Goal: Task Accomplishment & Management: Complete application form

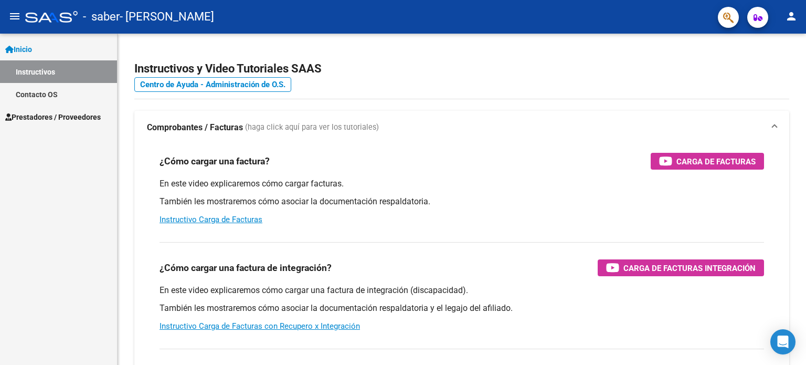
click at [65, 110] on link "Prestadores / Proveedores" at bounding box center [58, 117] width 117 height 23
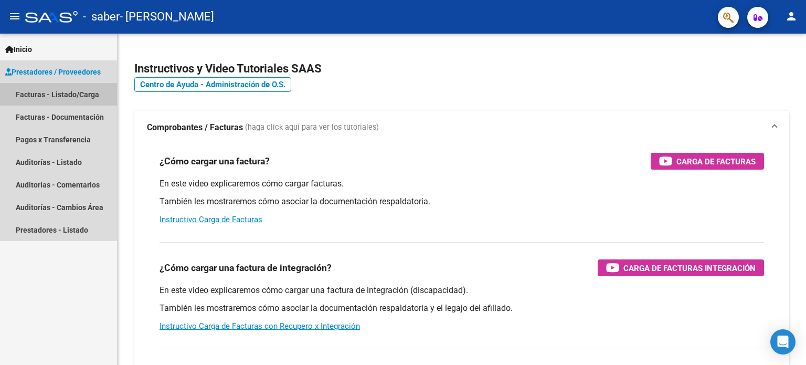
click at [71, 90] on link "Facturas - Listado/Carga" at bounding box center [58, 94] width 117 height 23
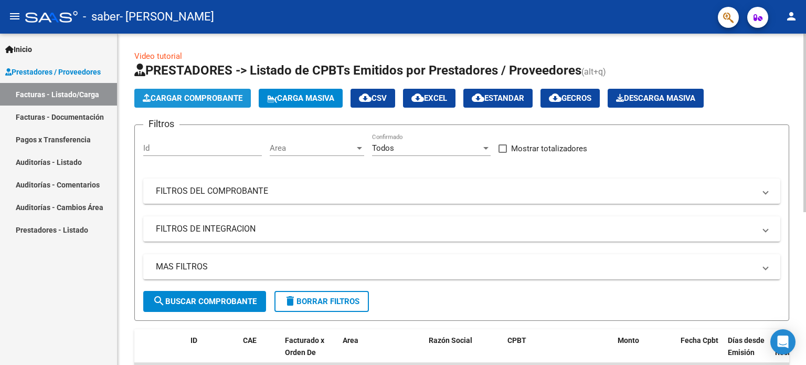
click at [234, 101] on span "Cargar Comprobante" at bounding box center [193, 97] width 100 height 9
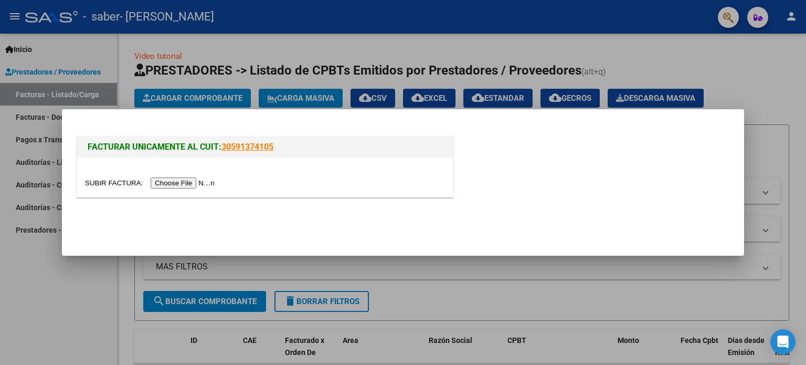
click at [195, 181] on input "file" at bounding box center [151, 182] width 133 height 11
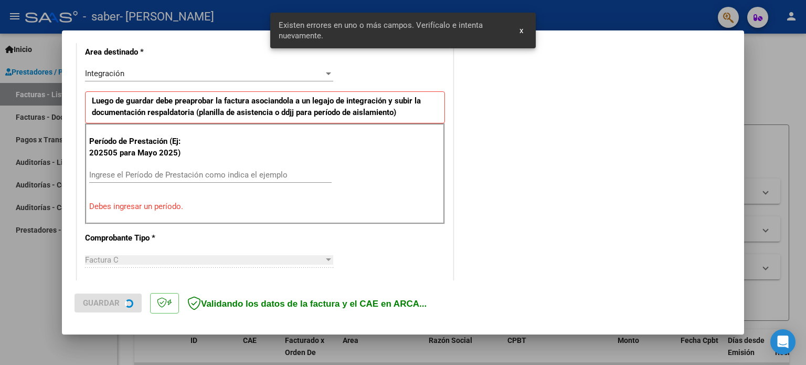
scroll to position [246, 0]
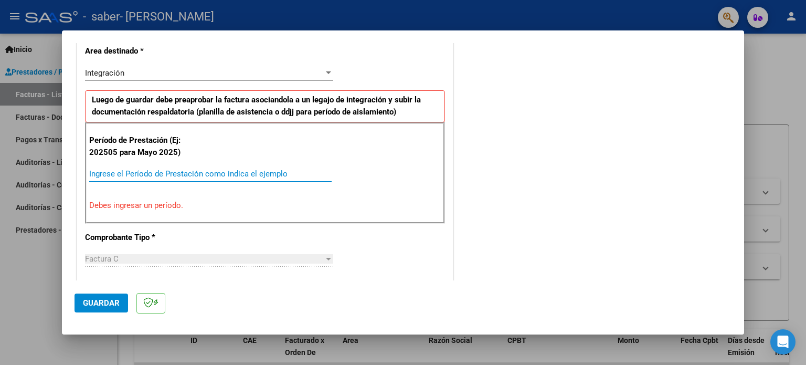
click at [282, 172] on input "Ingrese el Período de Prestación como indica el ejemplo" at bounding box center [210, 173] width 243 height 9
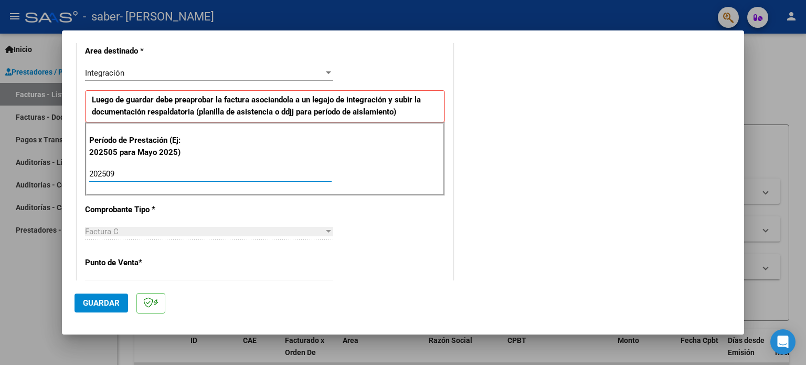
type input "202509"
click at [385, 205] on div "CUIT * 27-35273967-2 Ingresar CUIT ANALISIS PRESTADOR [PERSON_NAME] ARCA [PERSO…" at bounding box center [265, 324] width 376 height 790
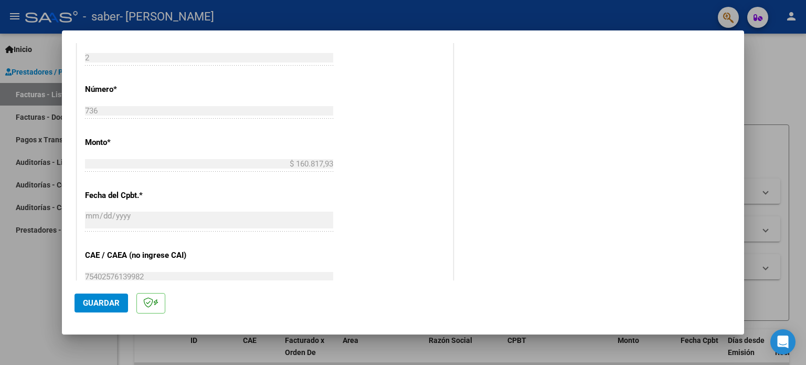
scroll to position [685, 0]
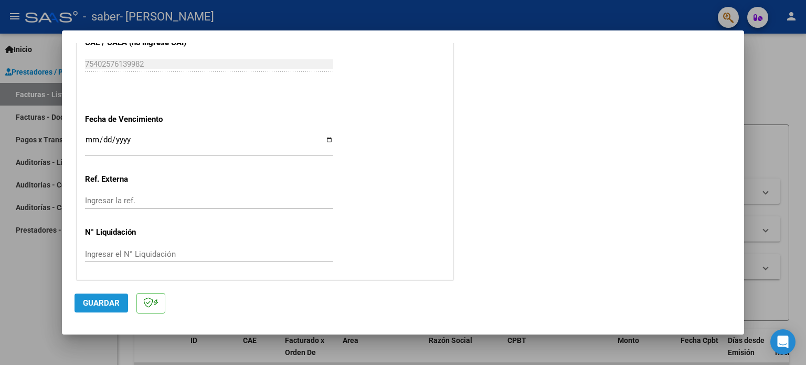
click at [99, 307] on span "Guardar" at bounding box center [101, 302] width 37 height 9
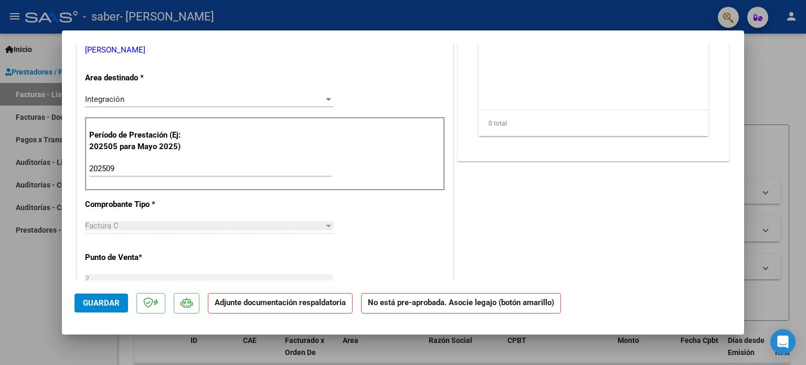
scroll to position [0, 0]
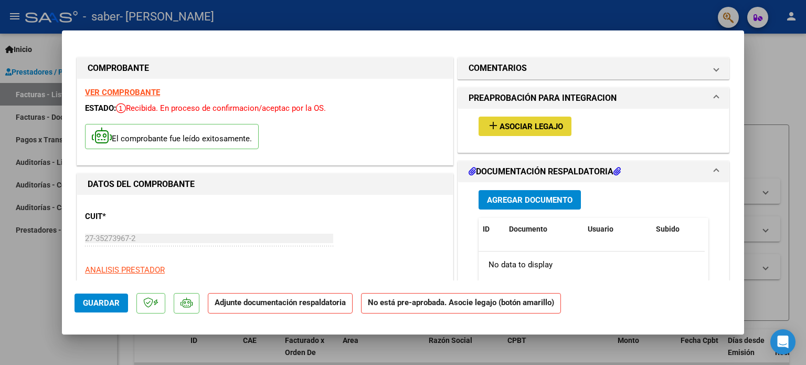
click at [536, 128] on span "Asociar Legajo" at bounding box center [532, 126] width 64 height 9
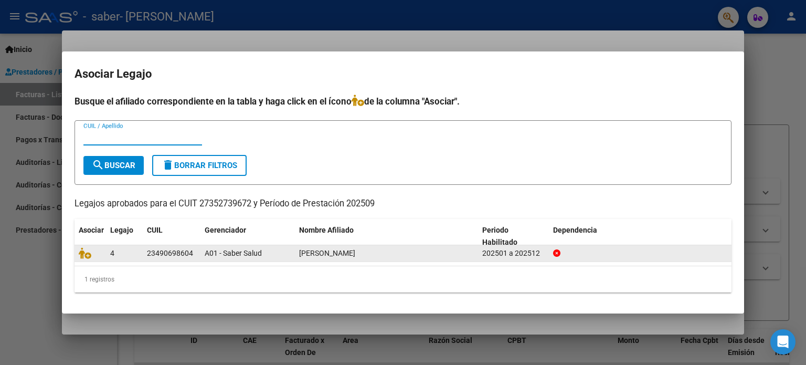
click at [298, 254] on datatable-body-cell "[PERSON_NAME]" at bounding box center [386, 253] width 183 height 16
click at [227, 250] on span "A01 - Saber Salud" at bounding box center [233, 253] width 57 height 8
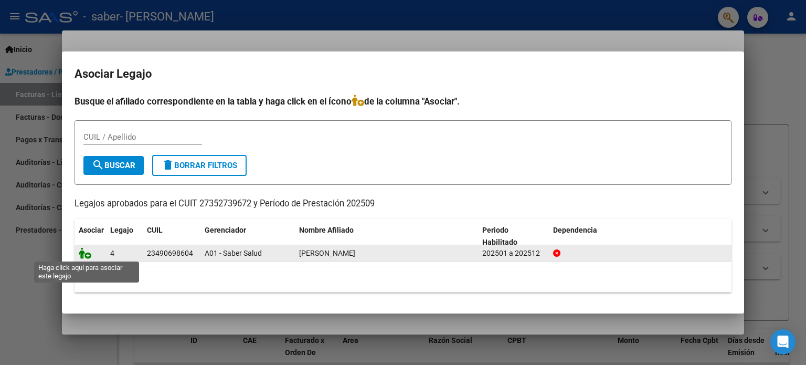
click at [88, 254] on icon at bounding box center [85, 253] width 13 height 12
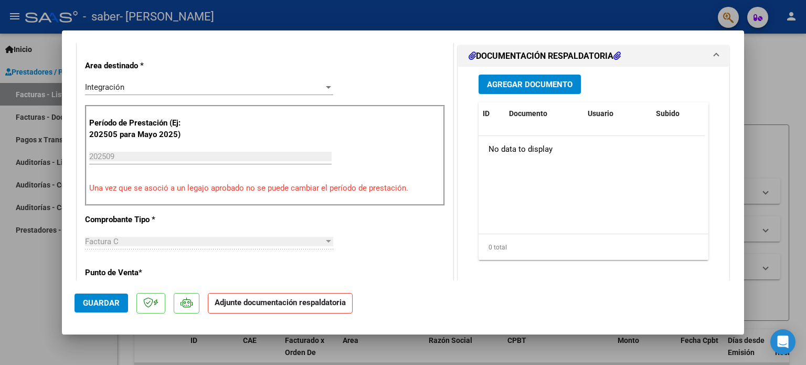
scroll to position [210, 0]
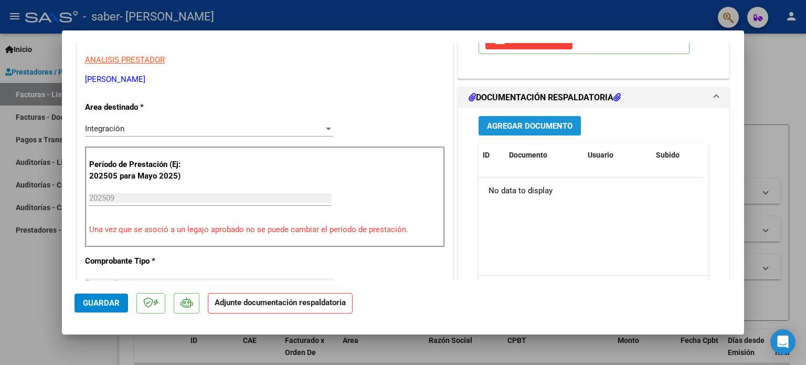
click at [552, 122] on span "Agregar Documento" at bounding box center [530, 125] width 86 height 9
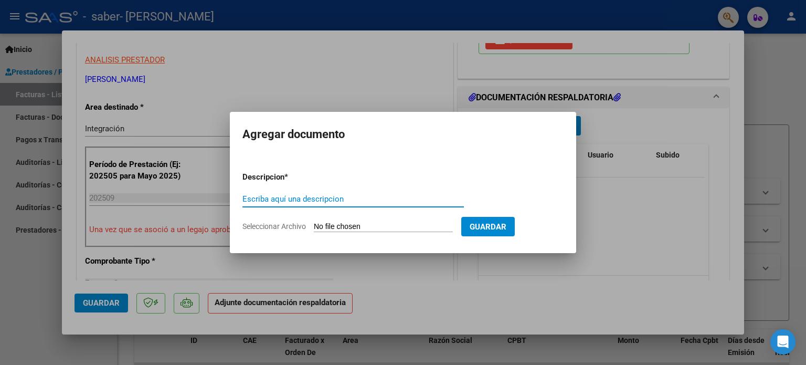
click at [307, 197] on input "Escriba aquí una descripcion" at bounding box center [354, 198] width 222 height 9
click at [375, 229] on input "Seleccionar Archivo" at bounding box center [383, 227] width 139 height 10
type input "C:\fakepath\[PERSON_NAME]-Asistencia [DATE]-psp.pdf"
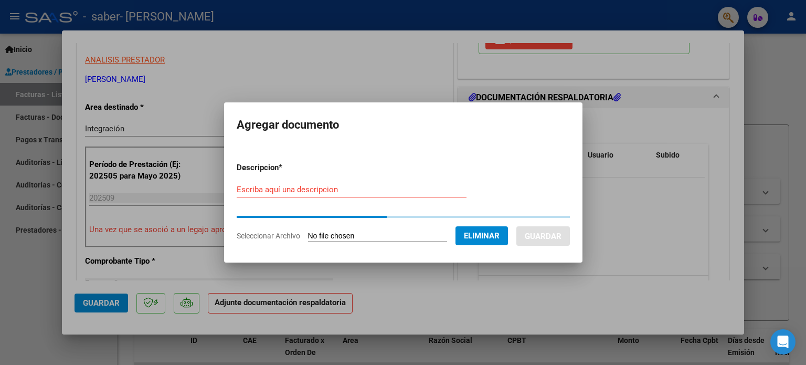
click at [317, 193] on input "Escriba aquí una descripcion" at bounding box center [352, 189] width 230 height 9
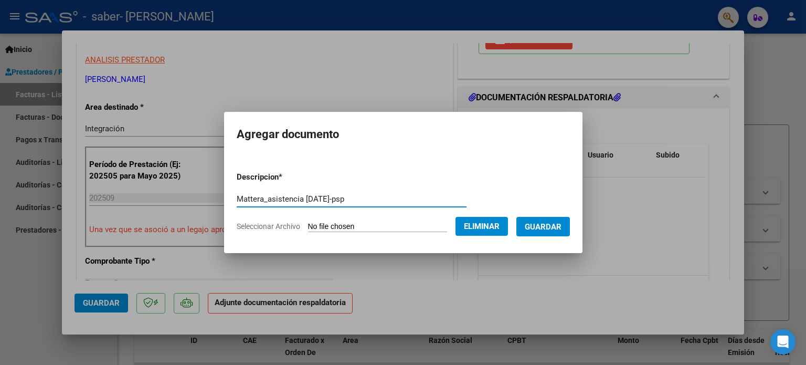
type input "Mattera_asistencia [DATE]-psp"
click at [533, 220] on button "Guardar" at bounding box center [544, 226] width 54 height 19
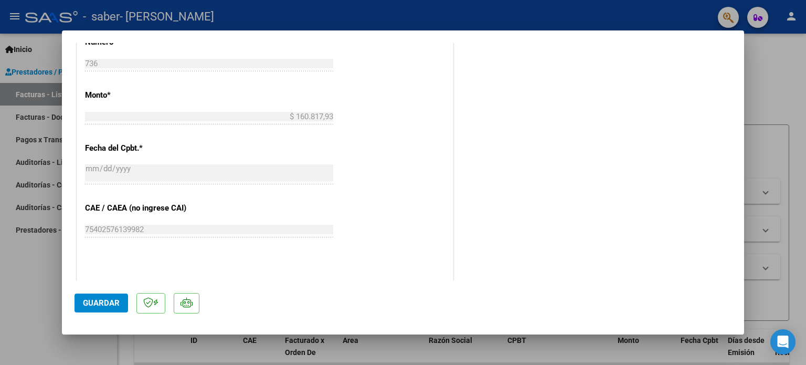
scroll to position [578, 0]
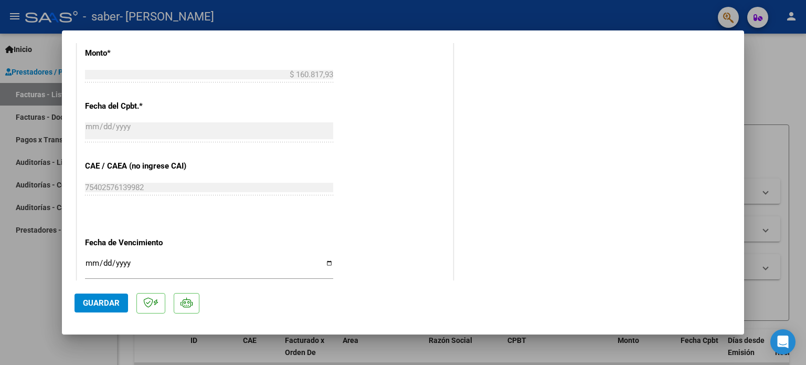
click at [88, 300] on span "Guardar" at bounding box center [101, 302] width 37 height 9
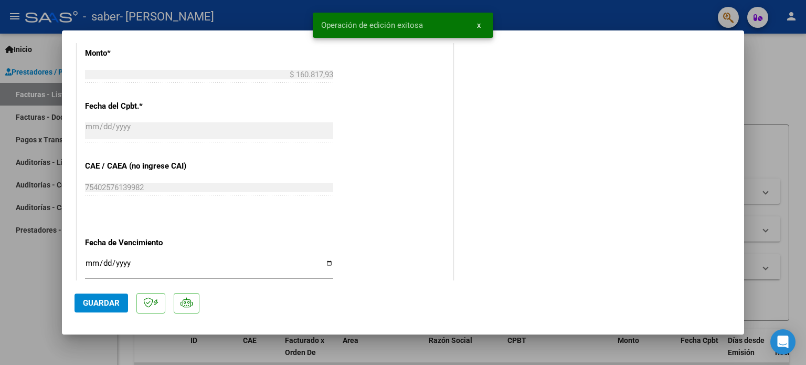
click at [93, 305] on span "Guardar" at bounding box center [101, 302] width 37 height 9
click at [768, 91] on div at bounding box center [403, 182] width 806 height 365
type input "$ 0,00"
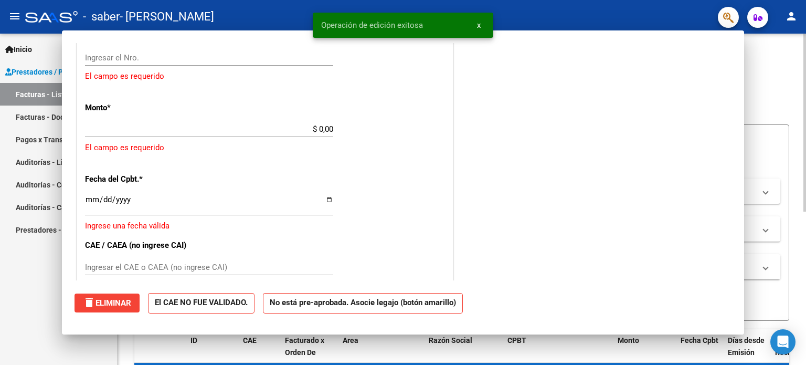
scroll to position [632, 0]
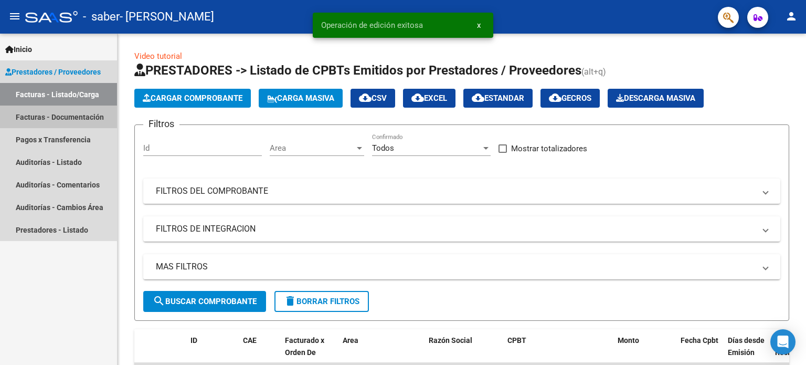
click at [72, 106] on link "Facturas - Documentación" at bounding box center [58, 117] width 117 height 23
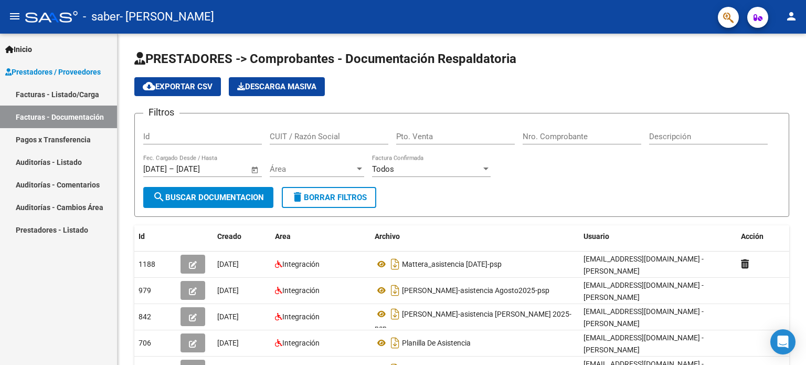
click at [80, 96] on link "Facturas - Listado/Carga" at bounding box center [58, 94] width 117 height 23
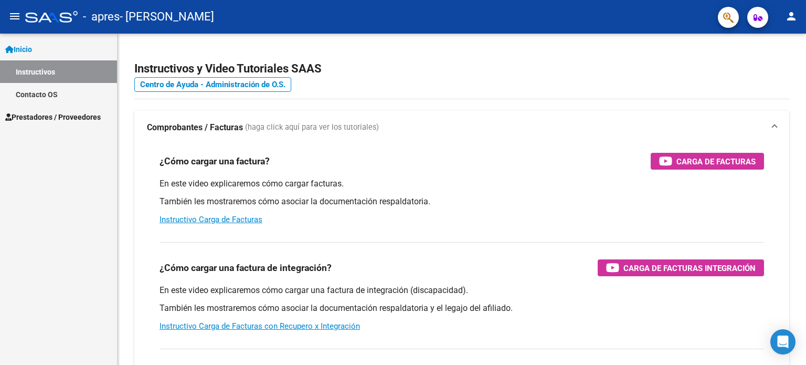
click at [33, 113] on span "Prestadores / Proveedores" at bounding box center [53, 117] width 96 height 12
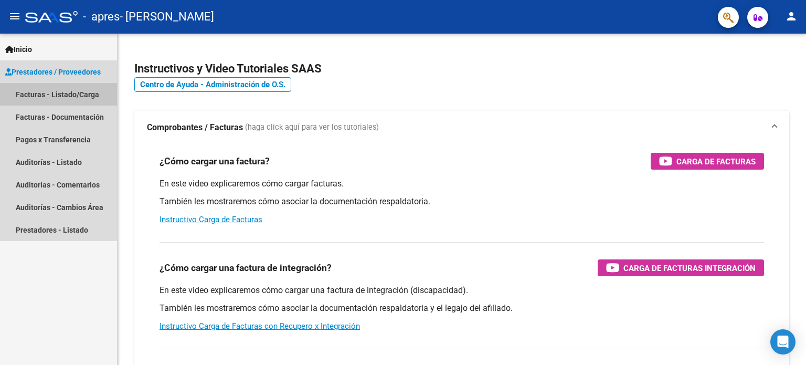
click at [53, 92] on link "Facturas - Listado/Carga" at bounding box center [58, 94] width 117 height 23
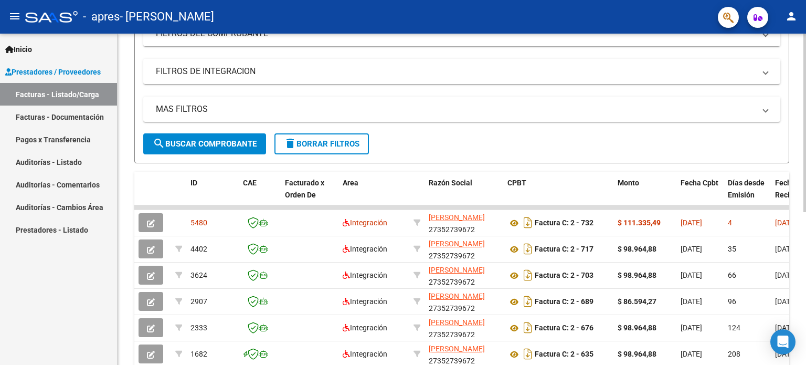
scroll to position [210, 0]
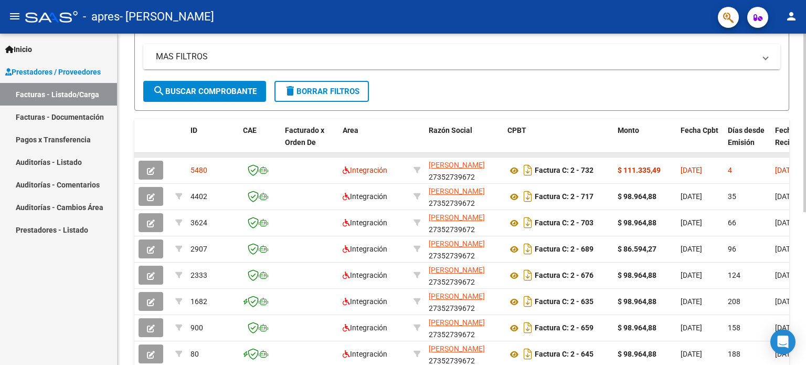
click at [382, 151] on datatable-header-cell "Area" at bounding box center [374, 142] width 71 height 46
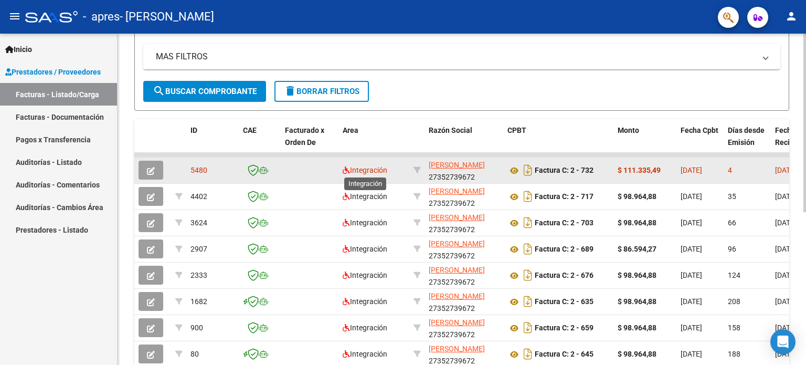
click at [384, 166] on span "Integración" at bounding box center [365, 170] width 45 height 8
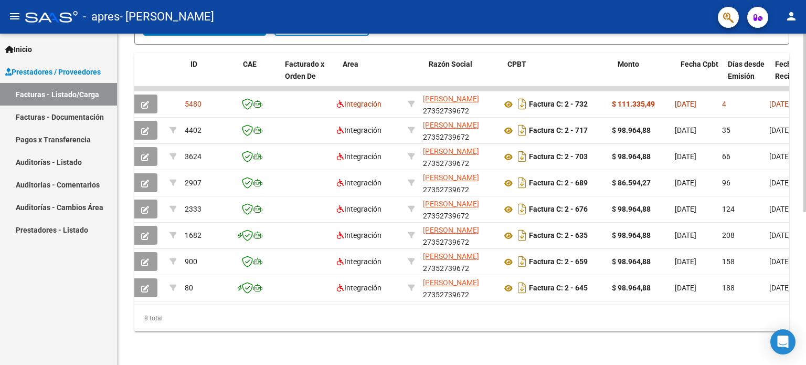
scroll to position [0, 0]
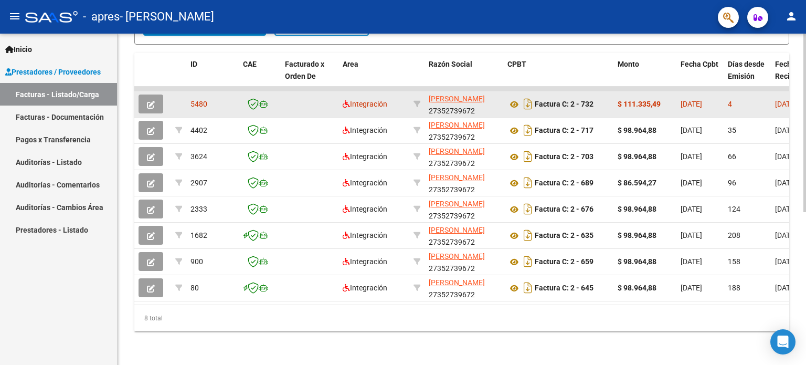
click at [154, 101] on icon "button" at bounding box center [151, 105] width 8 height 8
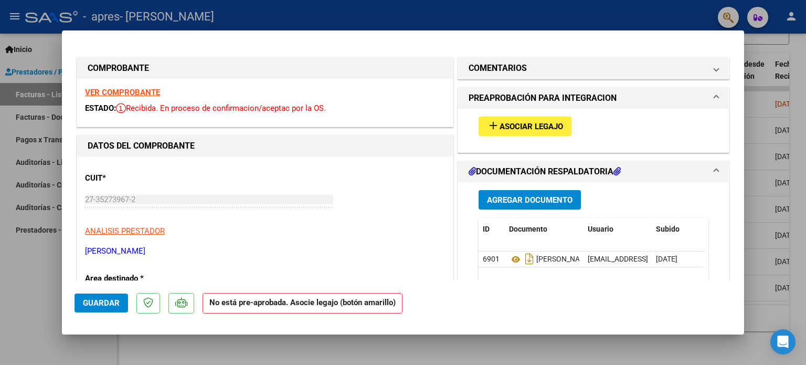
click at [552, 123] on span "Asociar Legajo" at bounding box center [532, 126] width 64 height 9
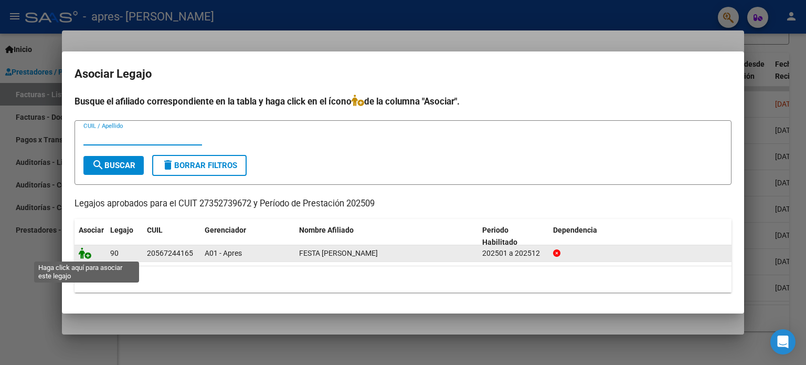
click at [81, 255] on icon at bounding box center [85, 253] width 13 height 12
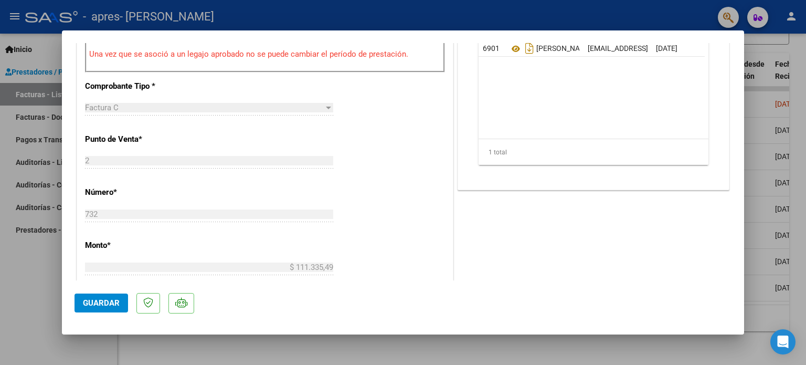
scroll to position [420, 0]
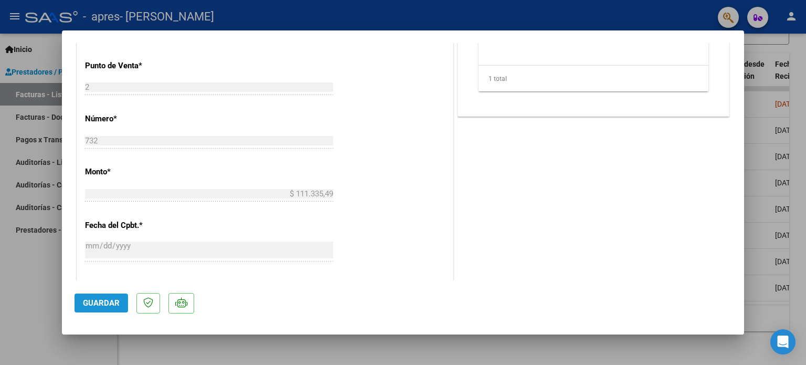
click at [83, 302] on span "Guardar" at bounding box center [101, 302] width 37 height 9
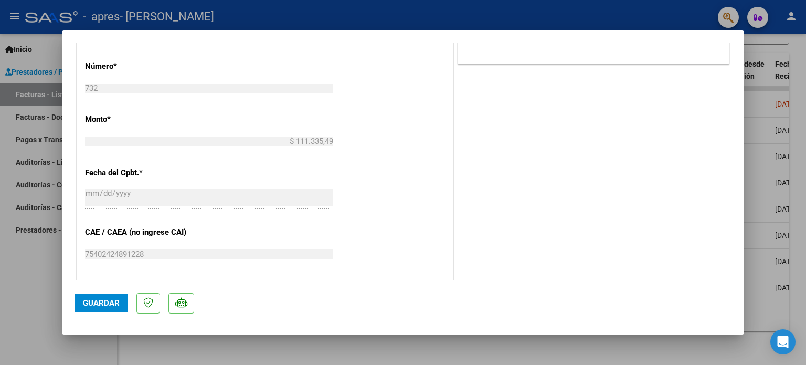
scroll to position [663, 0]
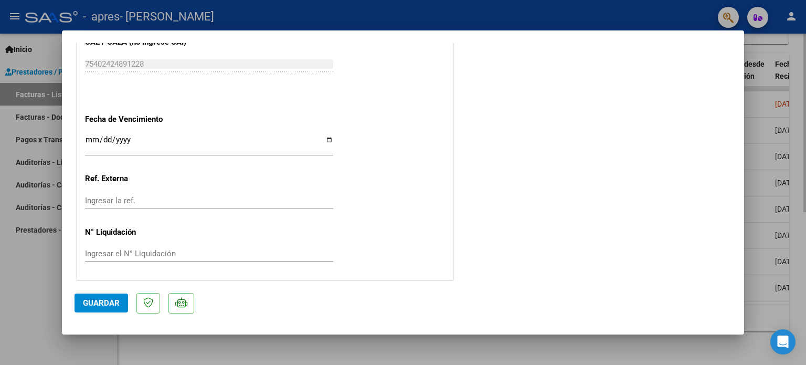
click at [781, 66] on div at bounding box center [403, 182] width 806 height 365
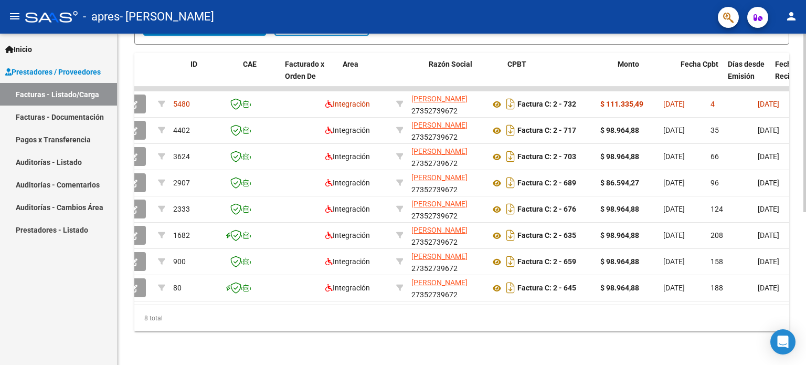
scroll to position [0, 0]
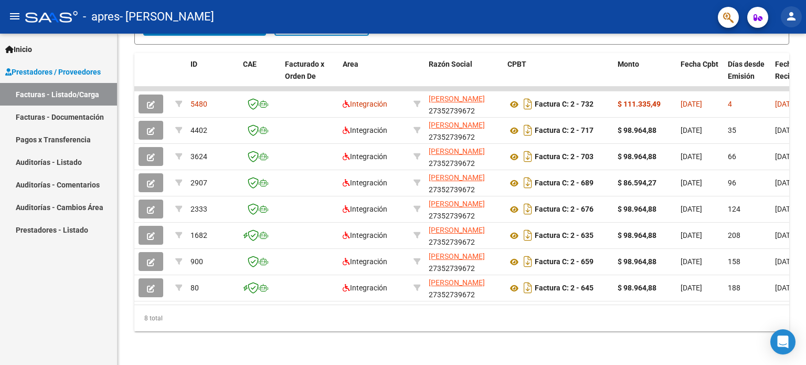
click at [785, 19] on mat-icon "person" at bounding box center [791, 16] width 13 height 13
click at [785, 65] on button "exit_to_app Salir" at bounding box center [770, 69] width 64 height 25
